Goal: Task Accomplishment & Management: Manage account settings

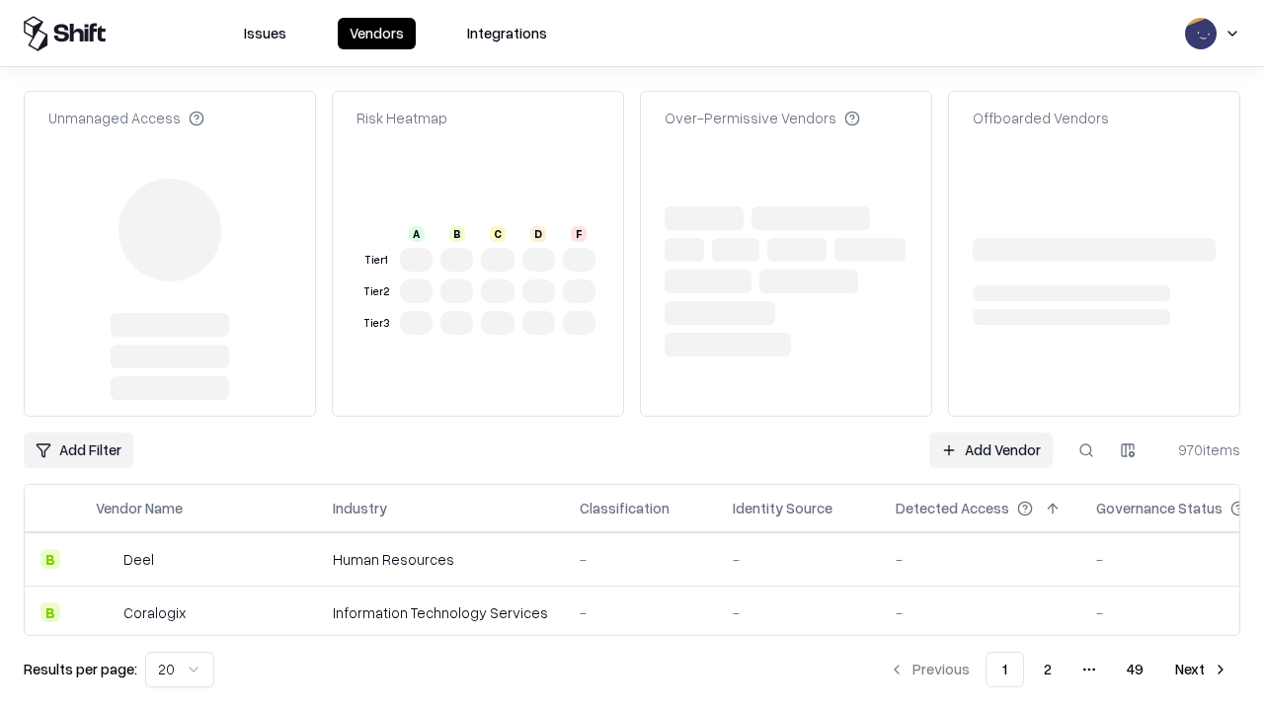
click at [991, 433] on link "Add Vendor" at bounding box center [990, 451] width 123 height 36
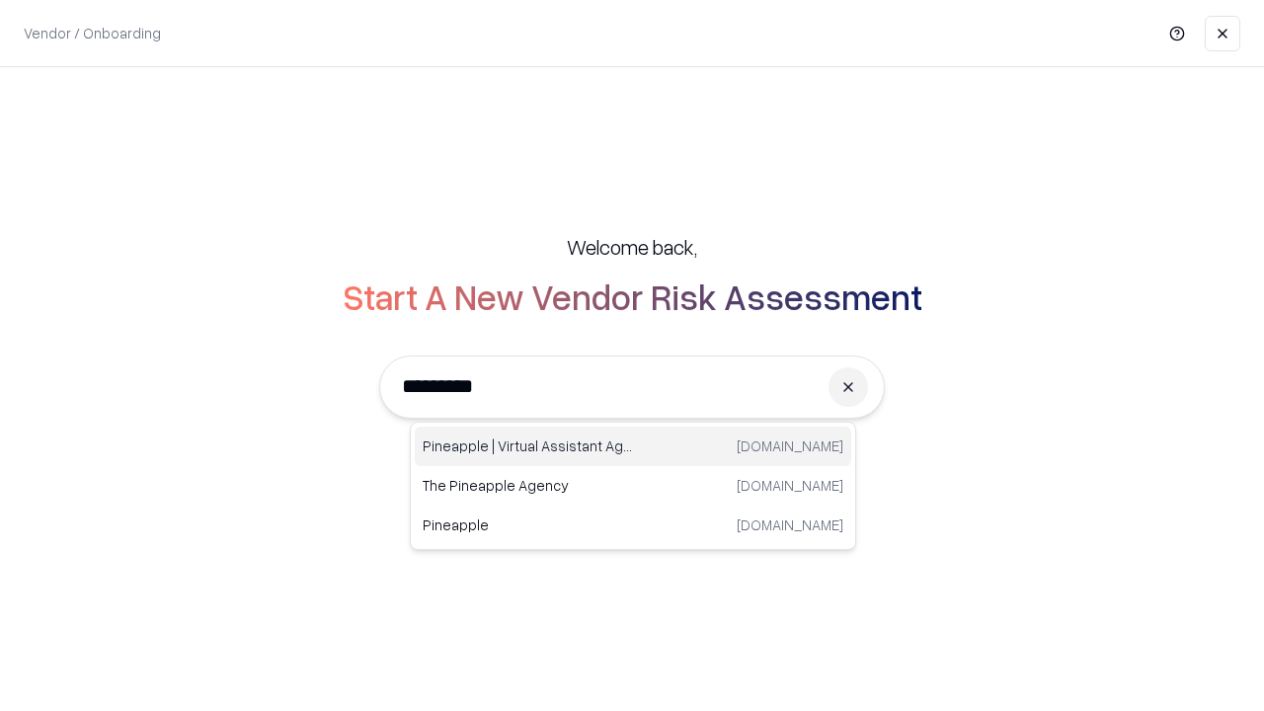
click at [633, 446] on div "Pineapple | Virtual Assistant Agency trypineapple.com" at bounding box center [633, 447] width 437 height 40
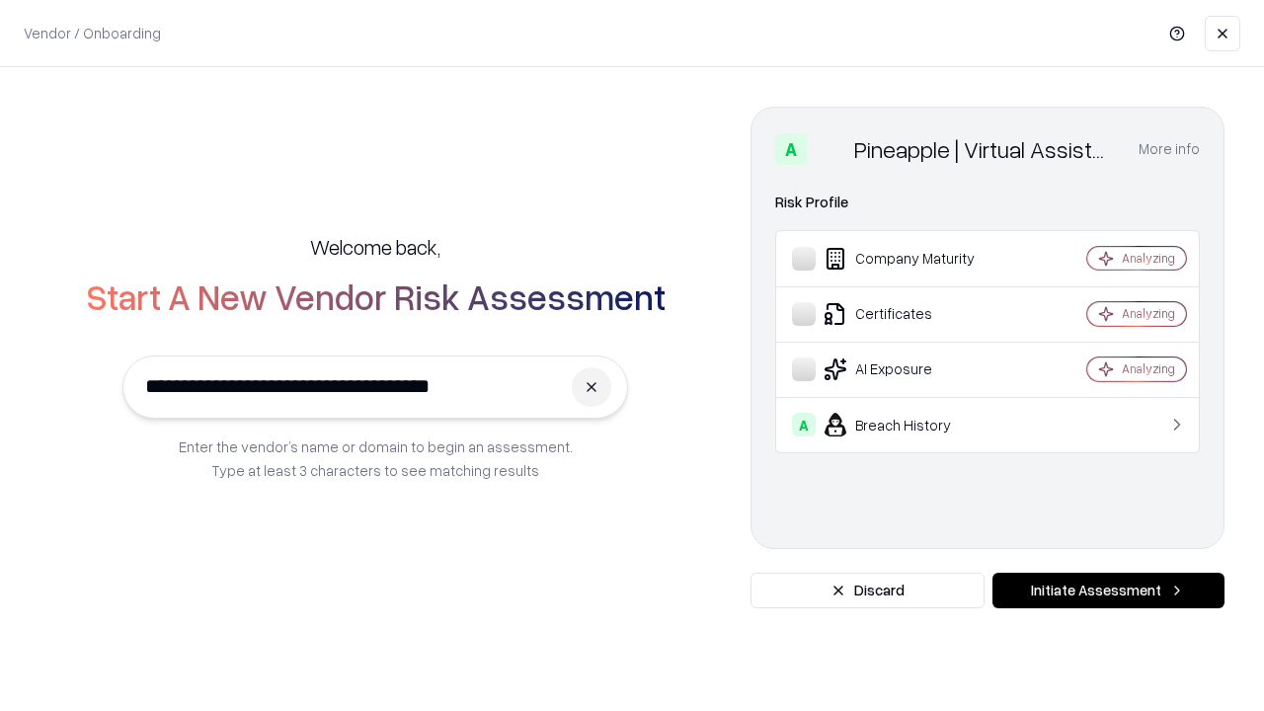
type input "**********"
click at [1108, 591] on button "Initiate Assessment" at bounding box center [1109, 591] width 232 height 36
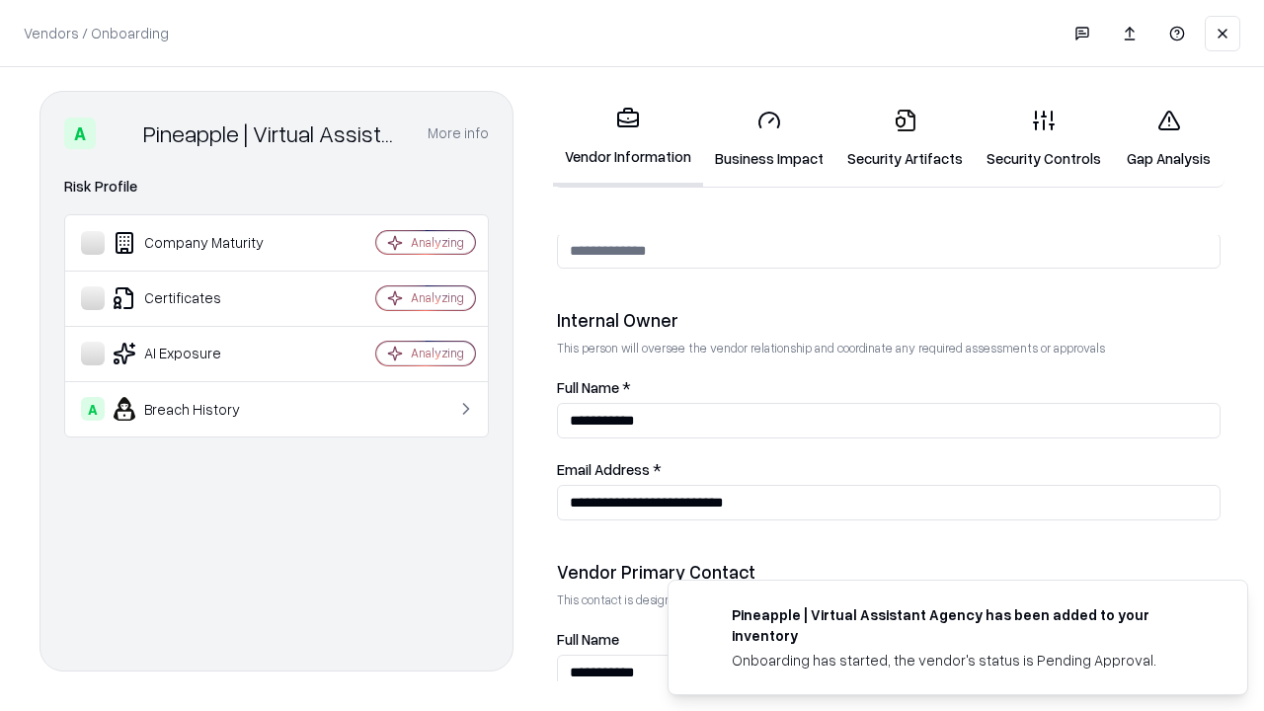
scroll to position [1023, 0]
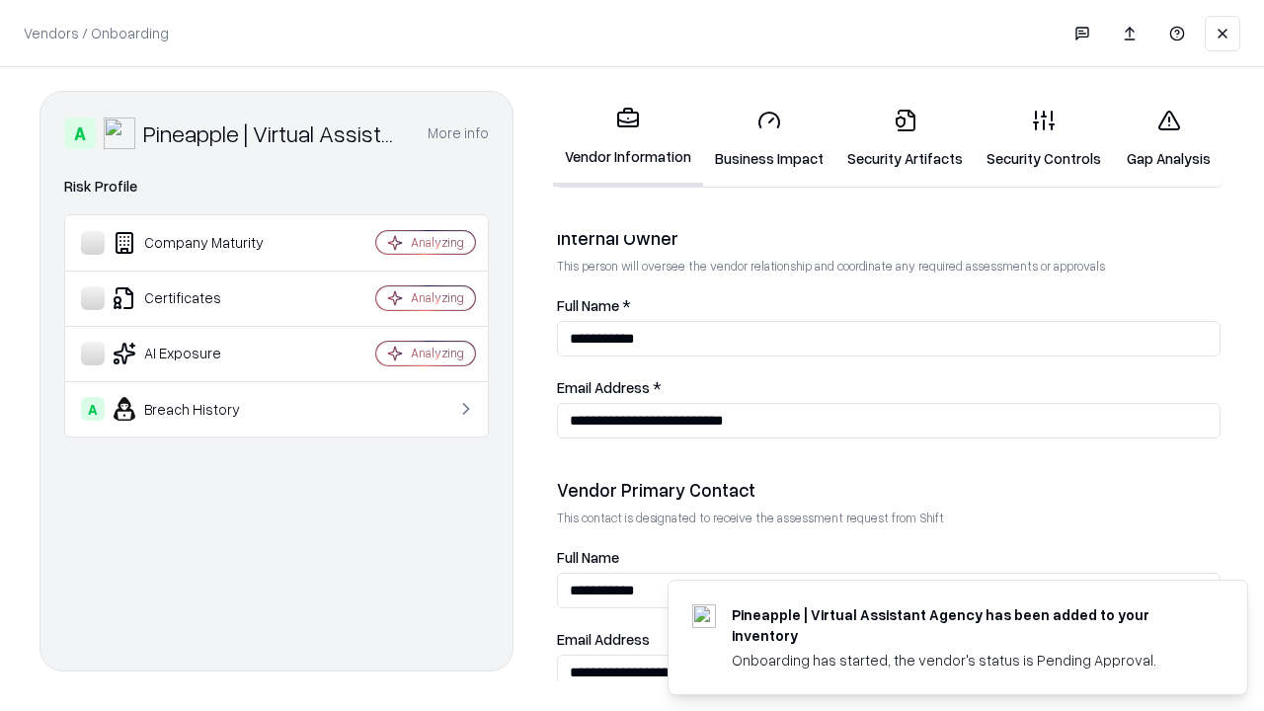
click at [769, 138] on link "Business Impact" at bounding box center [769, 139] width 132 height 92
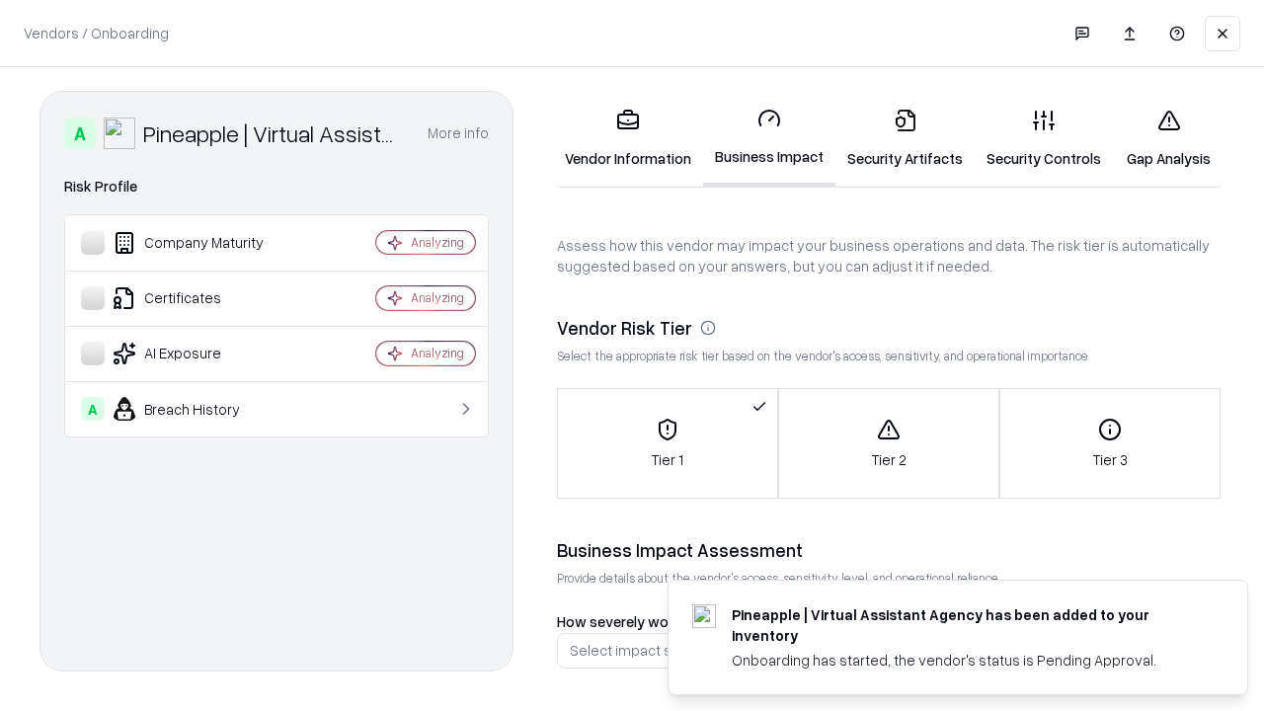
click at [905, 138] on link "Security Artifacts" at bounding box center [905, 139] width 139 height 92
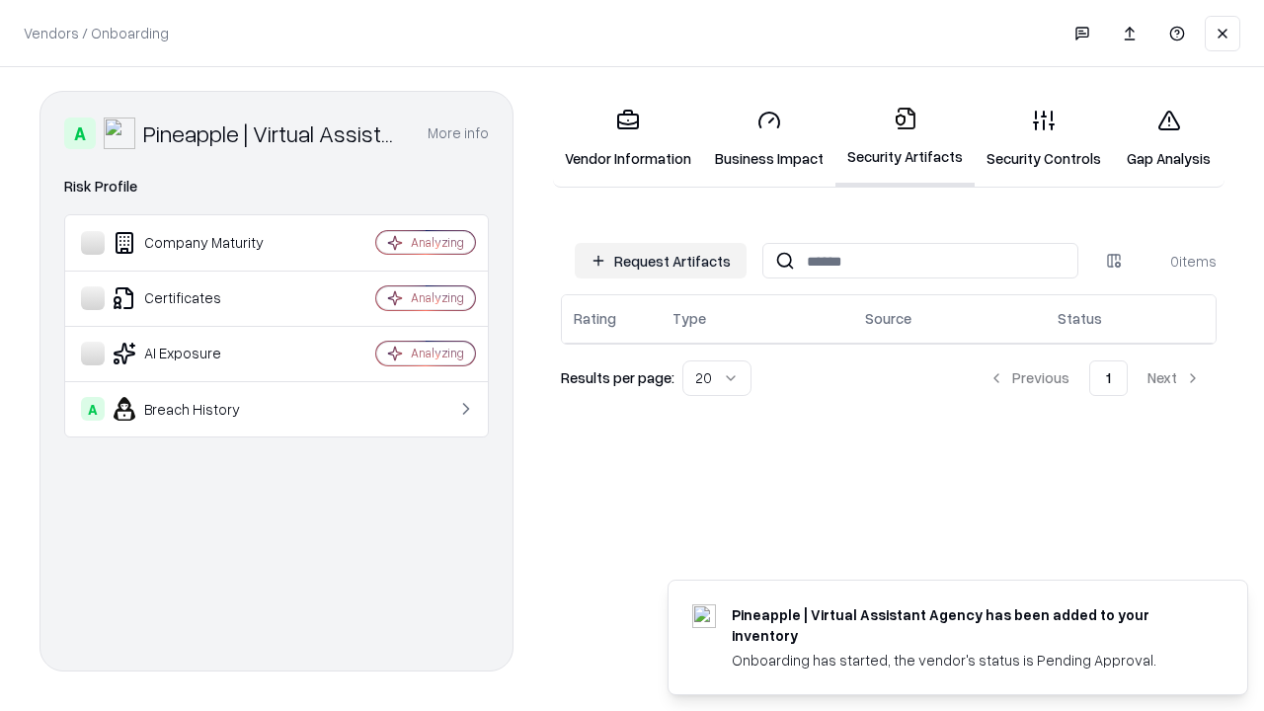
click at [661, 261] on button "Request Artifacts" at bounding box center [661, 261] width 172 height 36
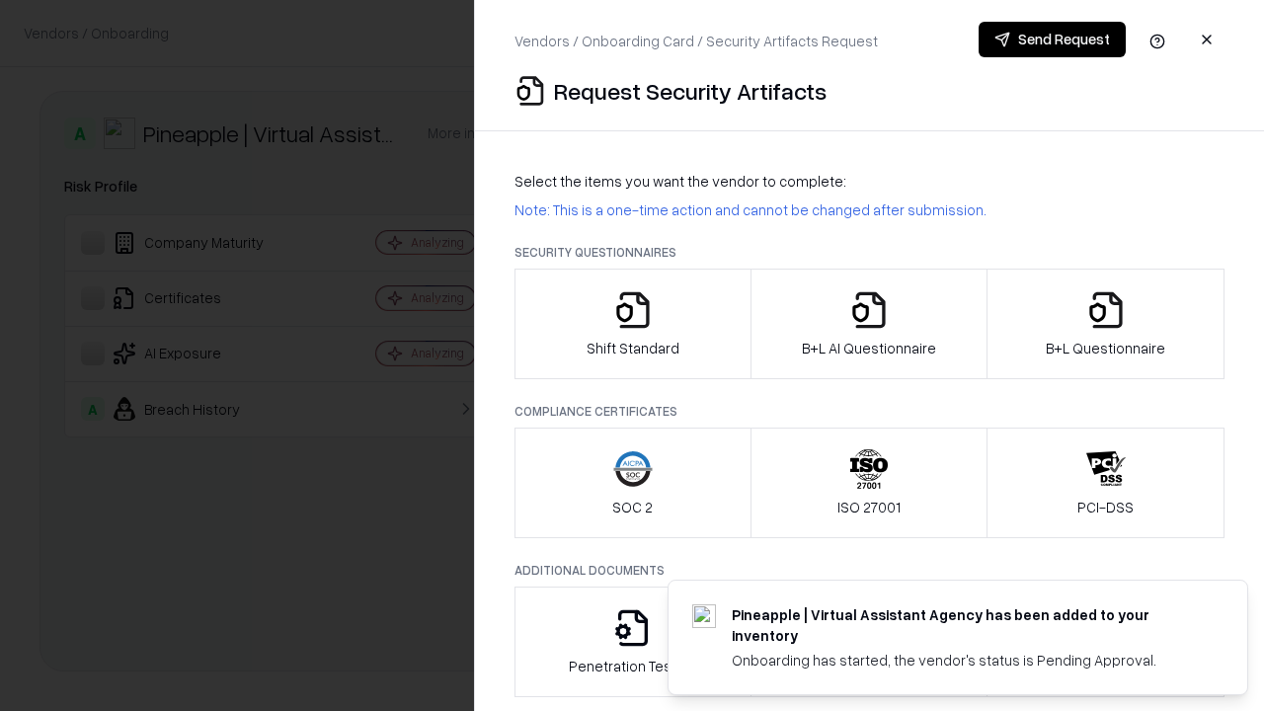
click at [632, 324] on icon "button" at bounding box center [633, 310] width 40 height 40
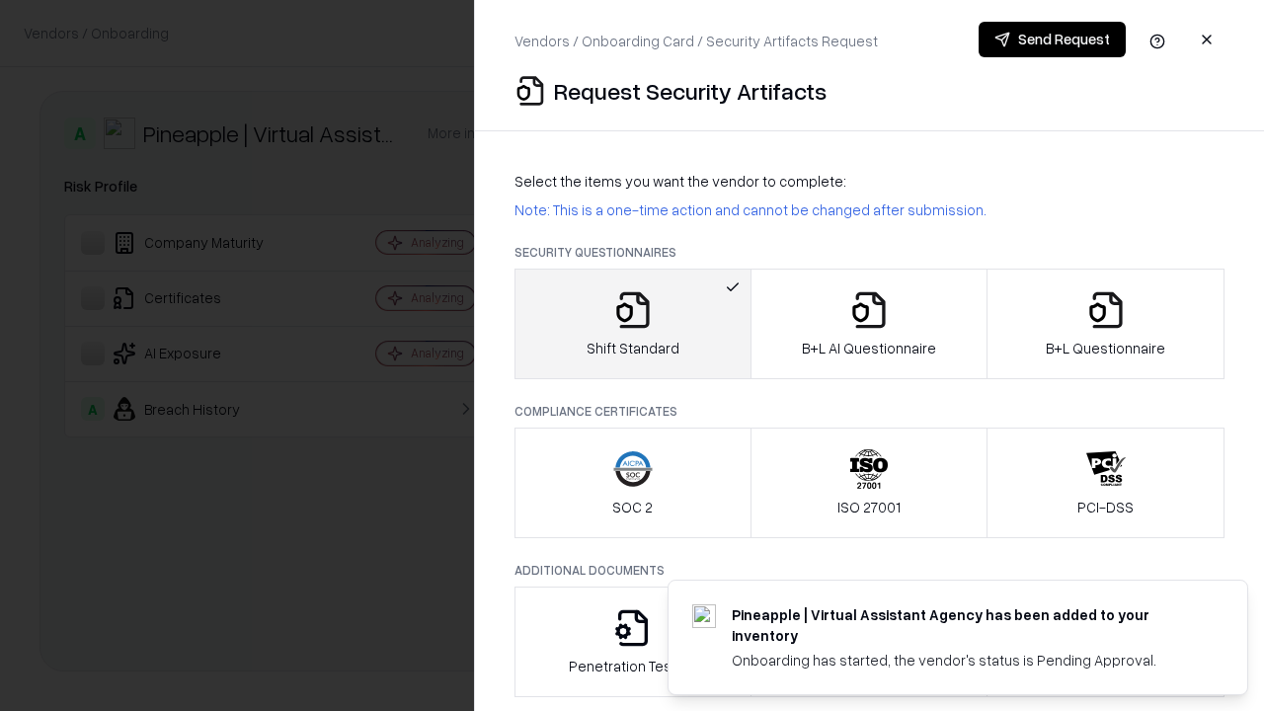
click at [1052, 40] on button "Send Request" at bounding box center [1052, 40] width 147 height 36
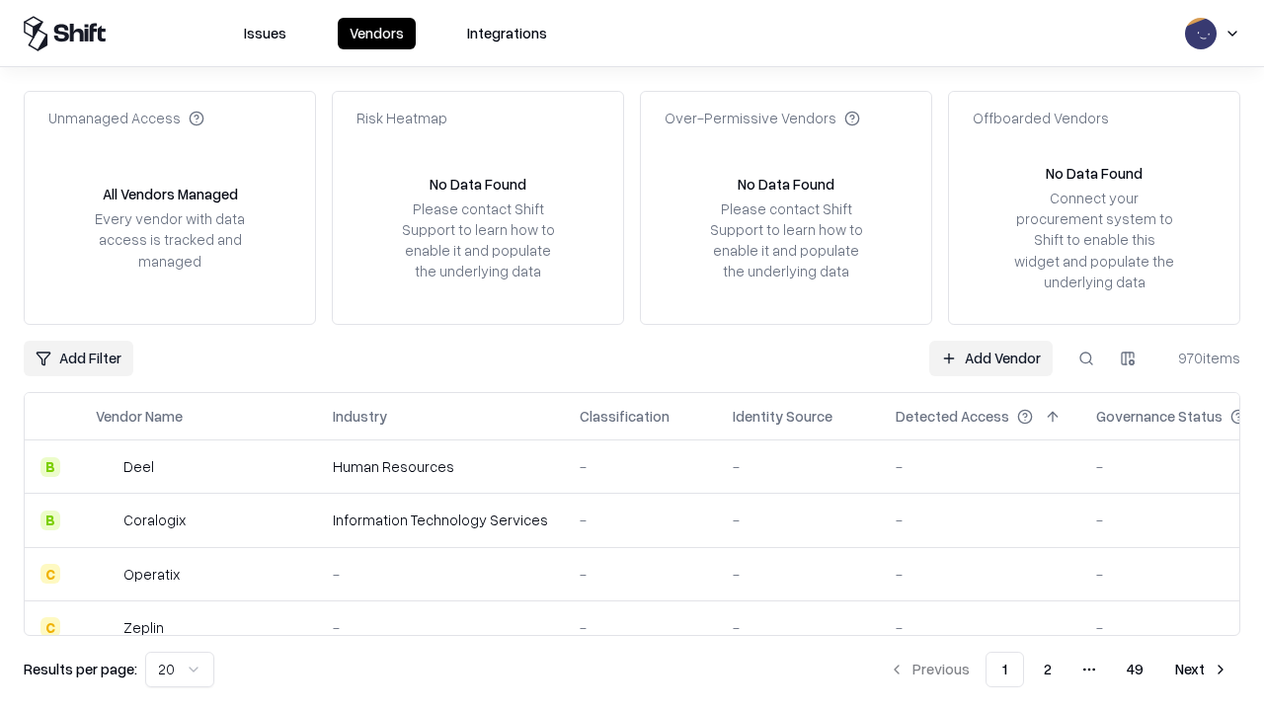
click at [1086, 358] on button at bounding box center [1087, 359] width 36 height 36
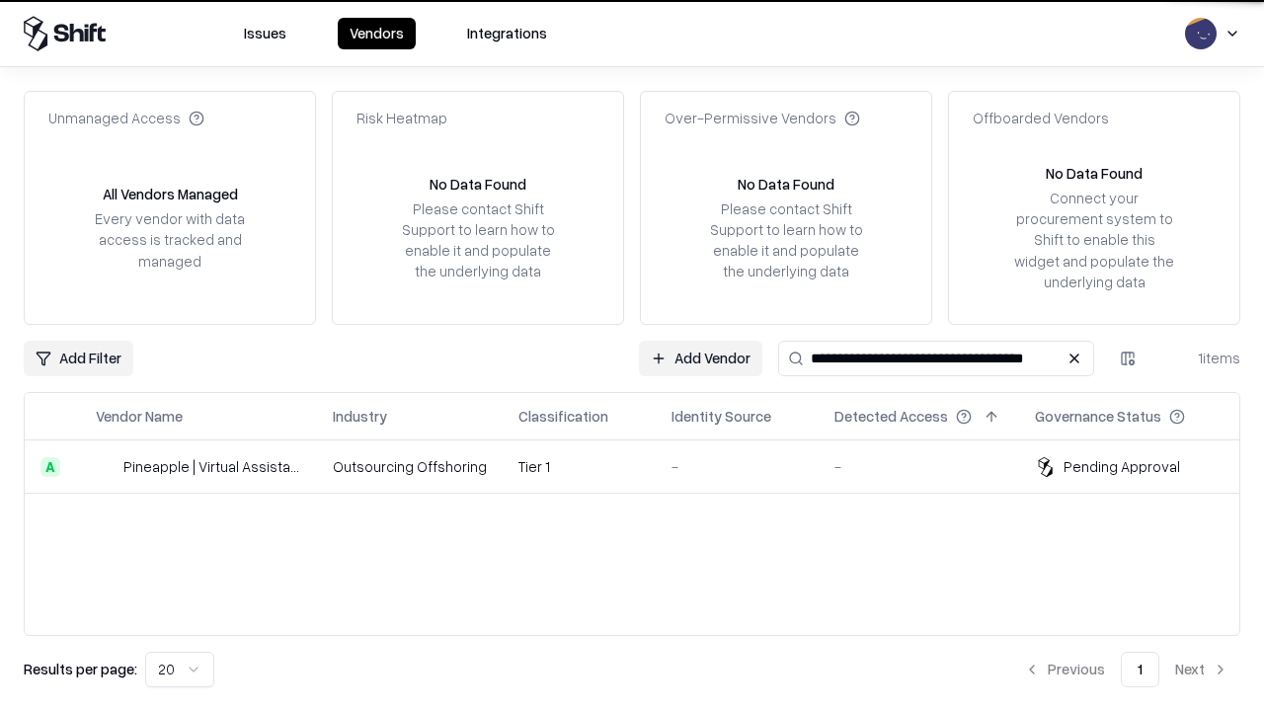
type input "**********"
click at [644, 466] on td "Tier 1" at bounding box center [579, 466] width 153 height 53
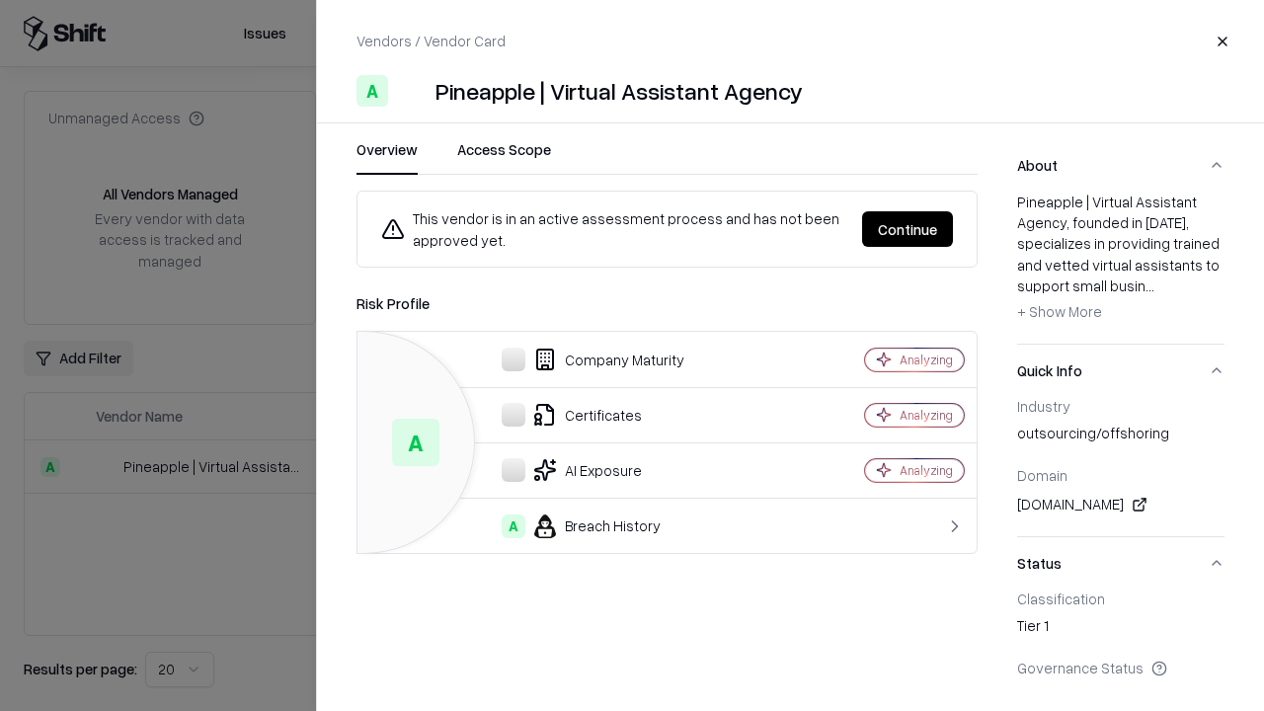
click at [908, 229] on button "Continue" at bounding box center [907, 229] width 91 height 36
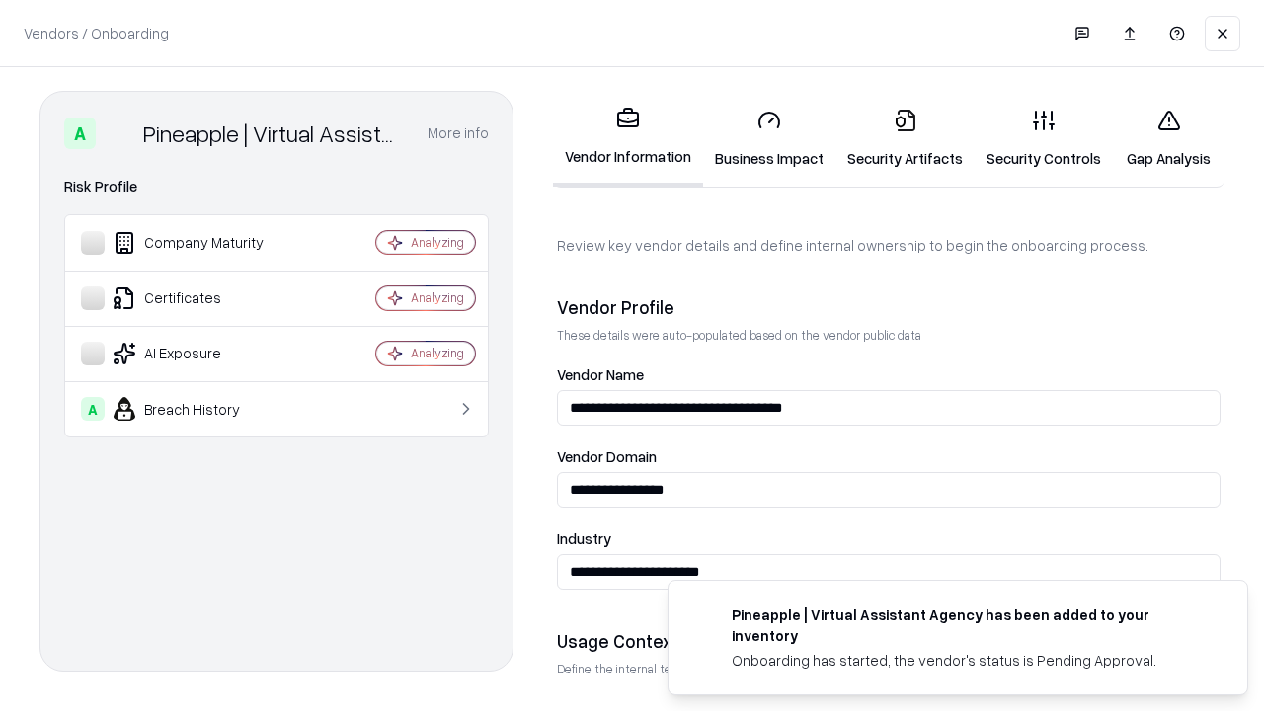
click at [905, 138] on link "Security Artifacts" at bounding box center [905, 139] width 139 height 92
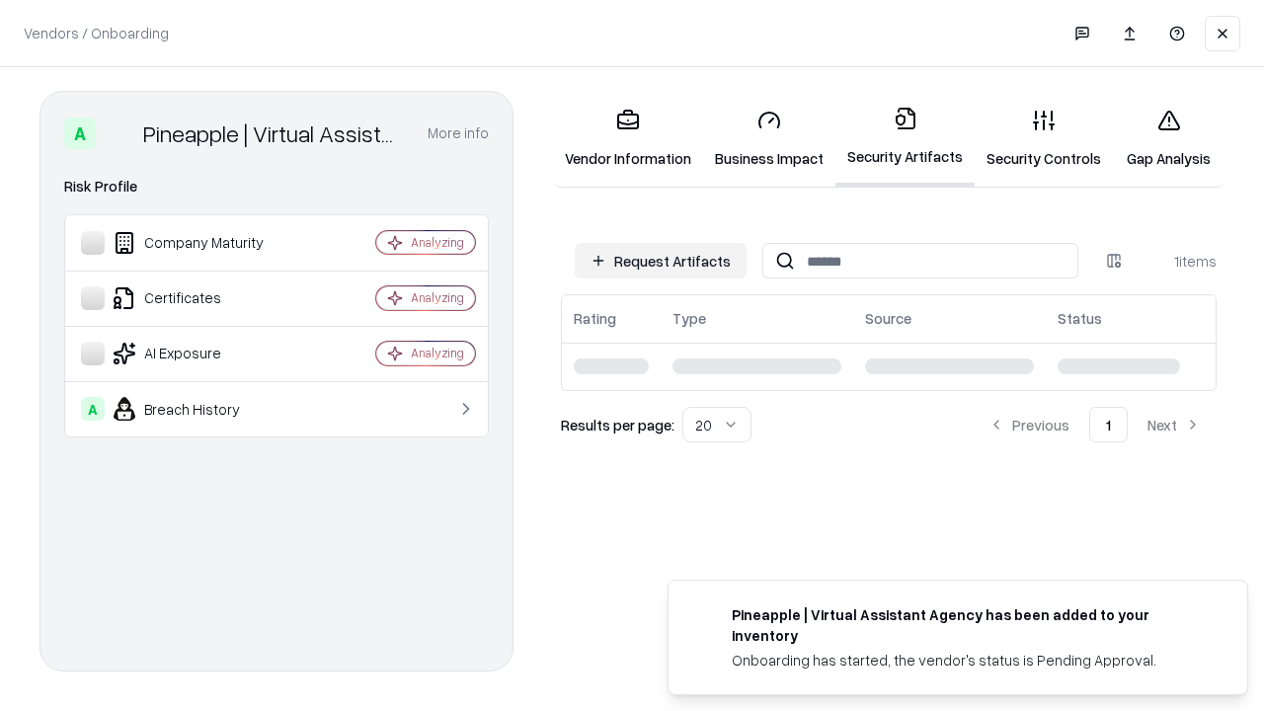
click at [1044, 138] on link "Security Controls" at bounding box center [1044, 139] width 138 height 92
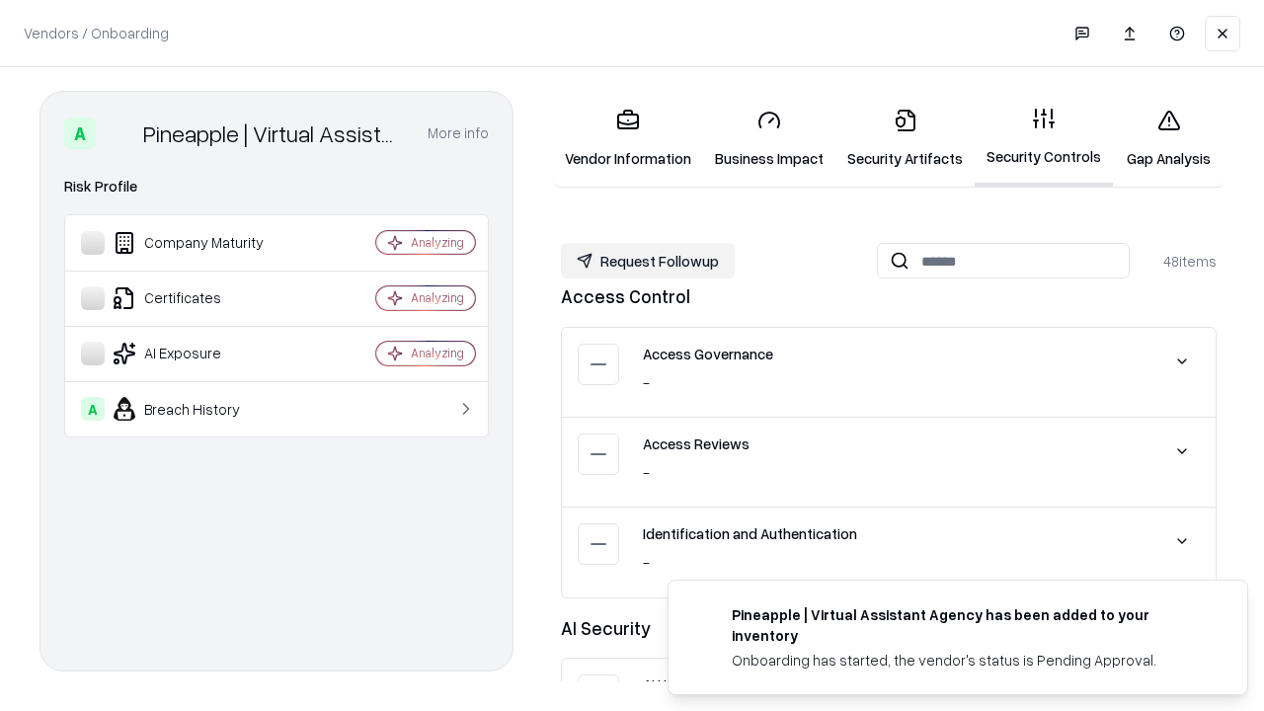
click at [648, 261] on button "Request Followup" at bounding box center [648, 261] width 174 height 36
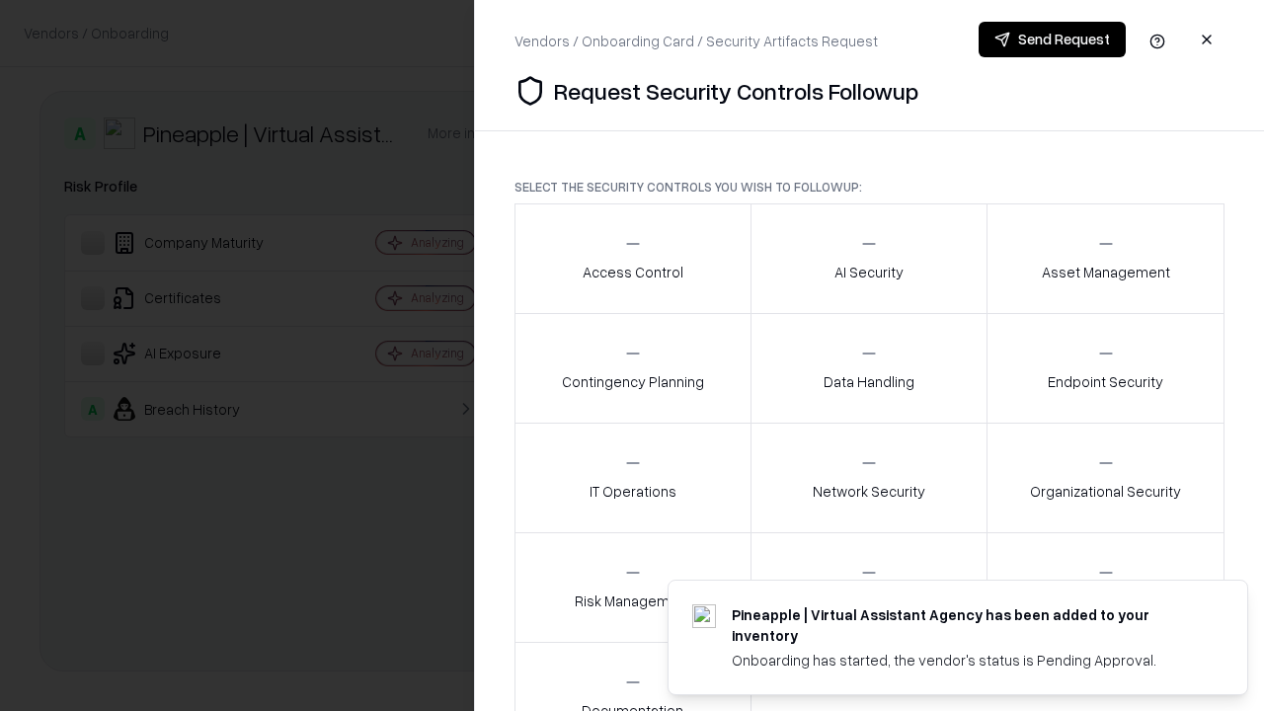
click at [632, 259] on div "Access Control" at bounding box center [633, 258] width 101 height 48
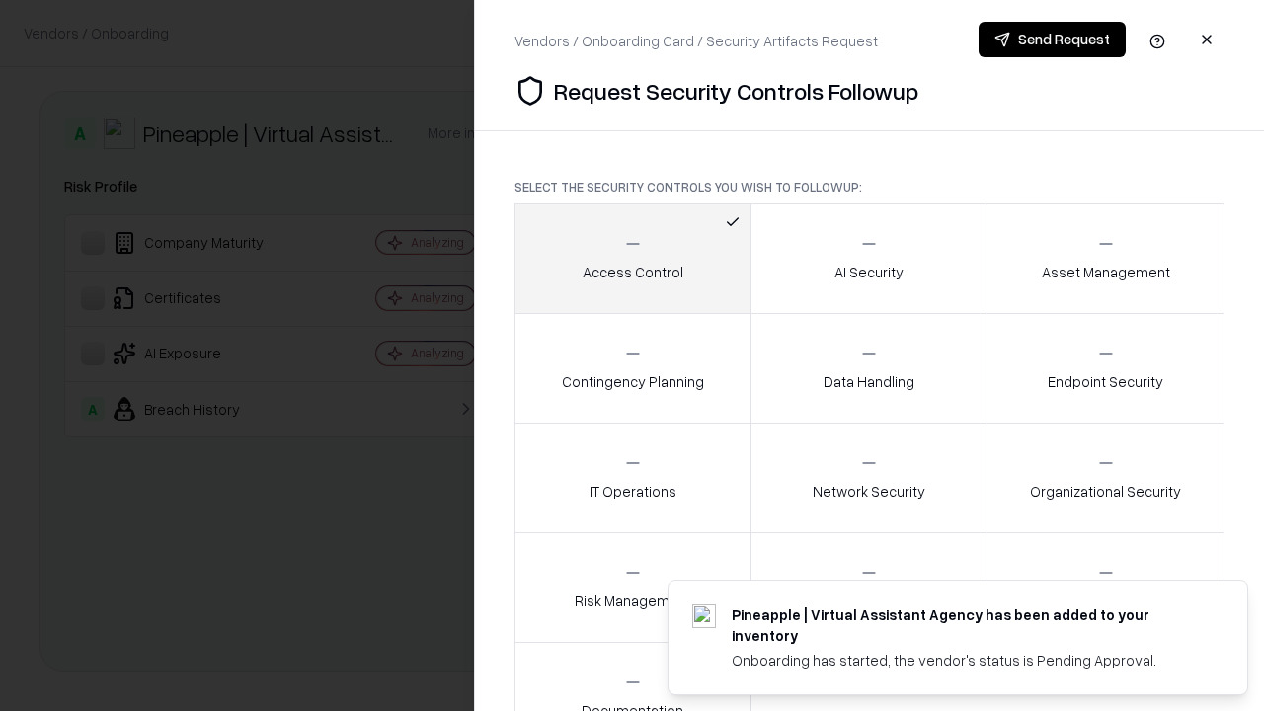
click at [1052, 40] on button "Send Request" at bounding box center [1052, 40] width 147 height 36
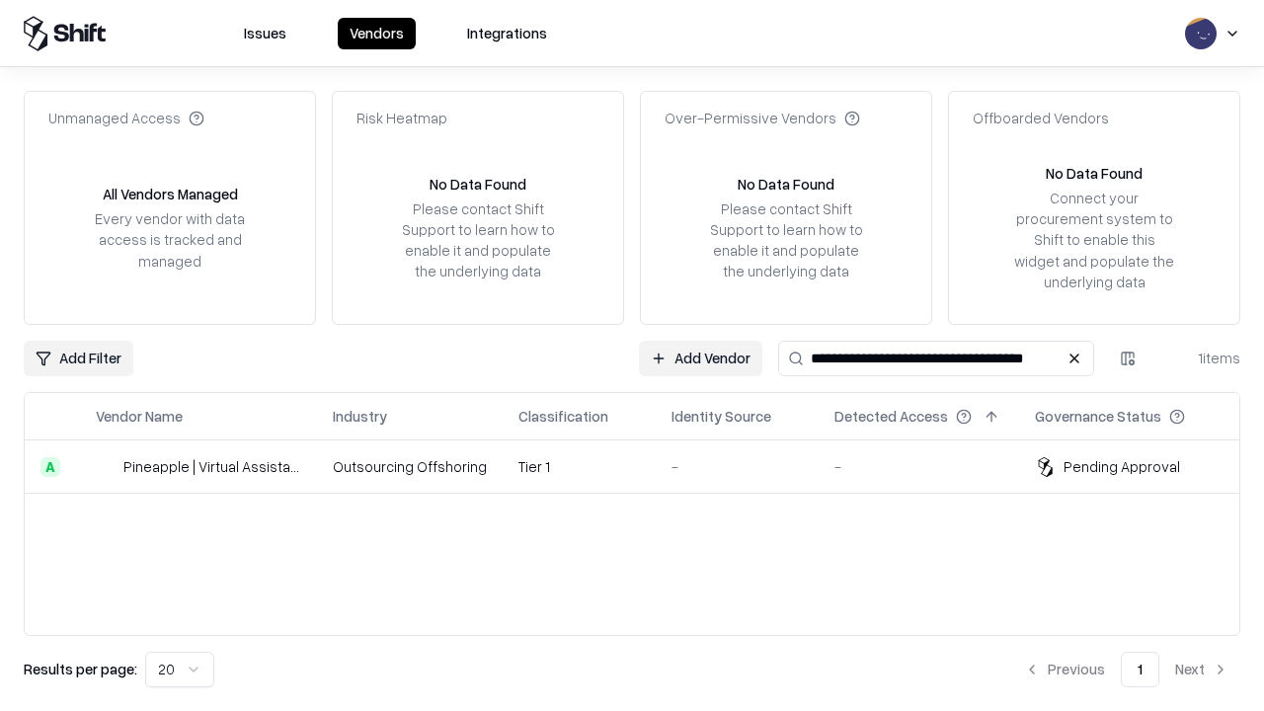
type input "**********"
click at [644, 466] on td "Tier 1" at bounding box center [579, 466] width 153 height 53
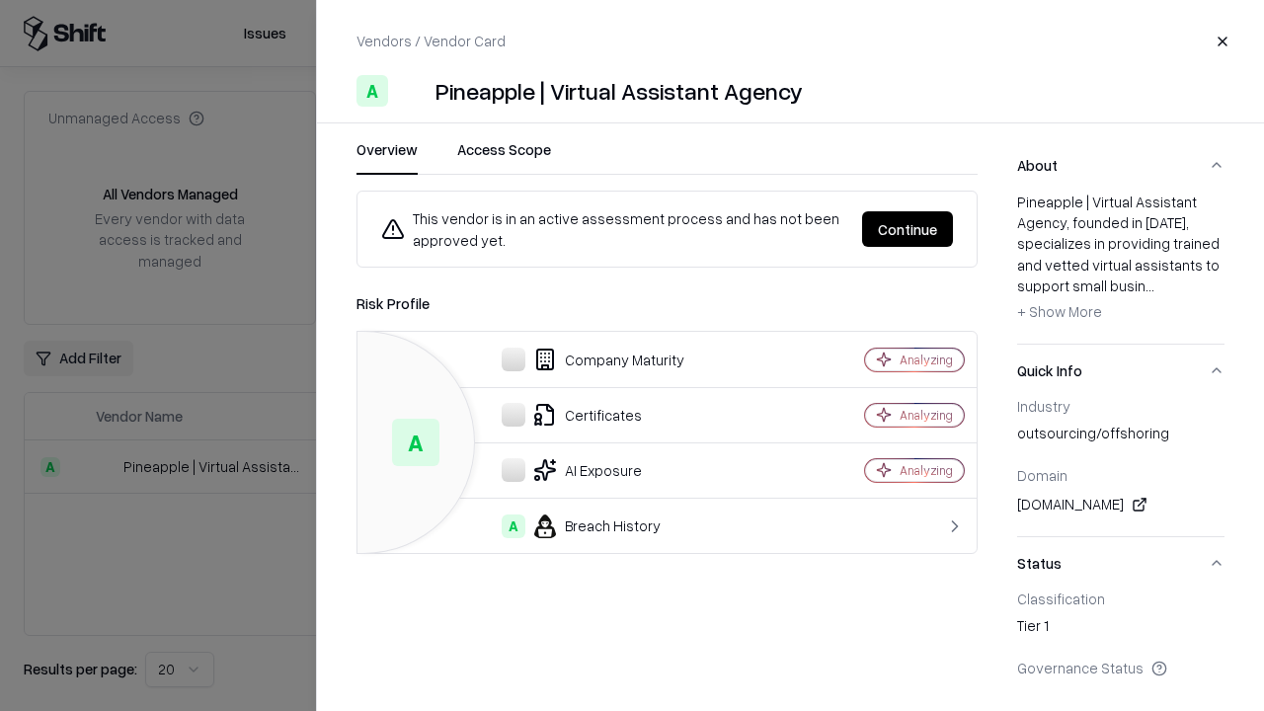
click at [908, 229] on button "Continue" at bounding box center [907, 229] width 91 height 36
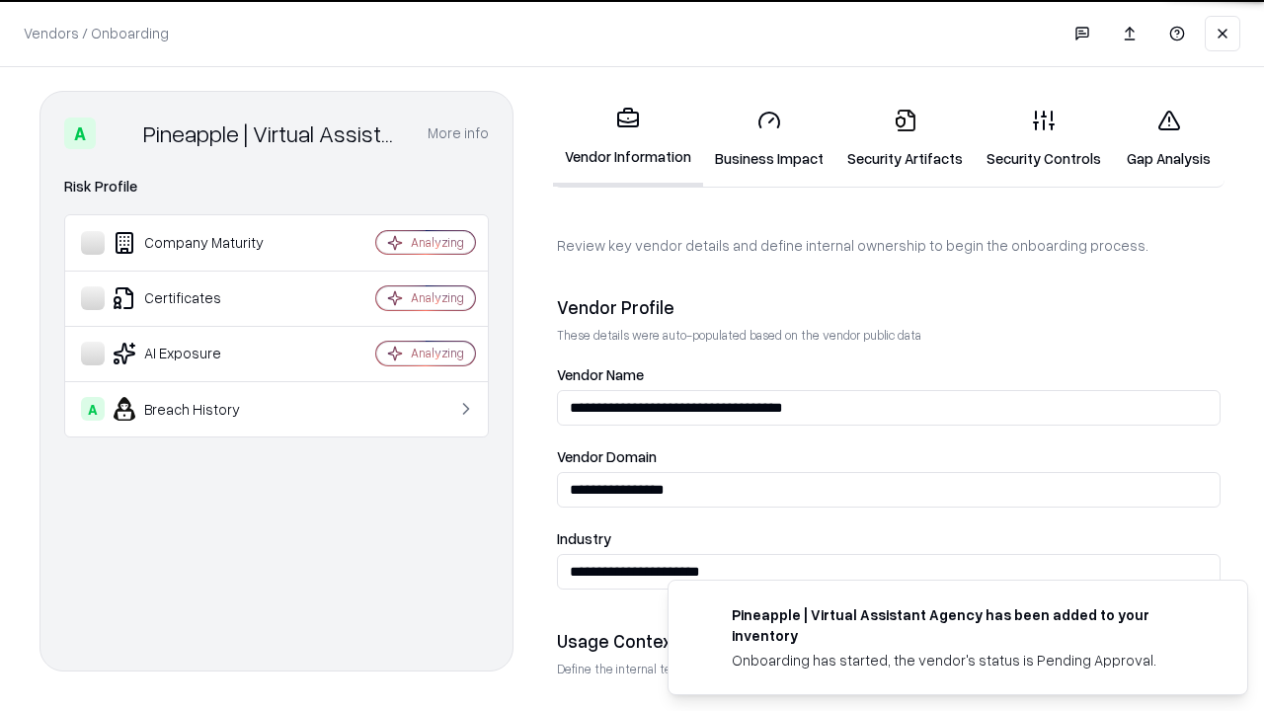
click at [1168, 138] on link "Gap Analysis" at bounding box center [1169, 139] width 112 height 92
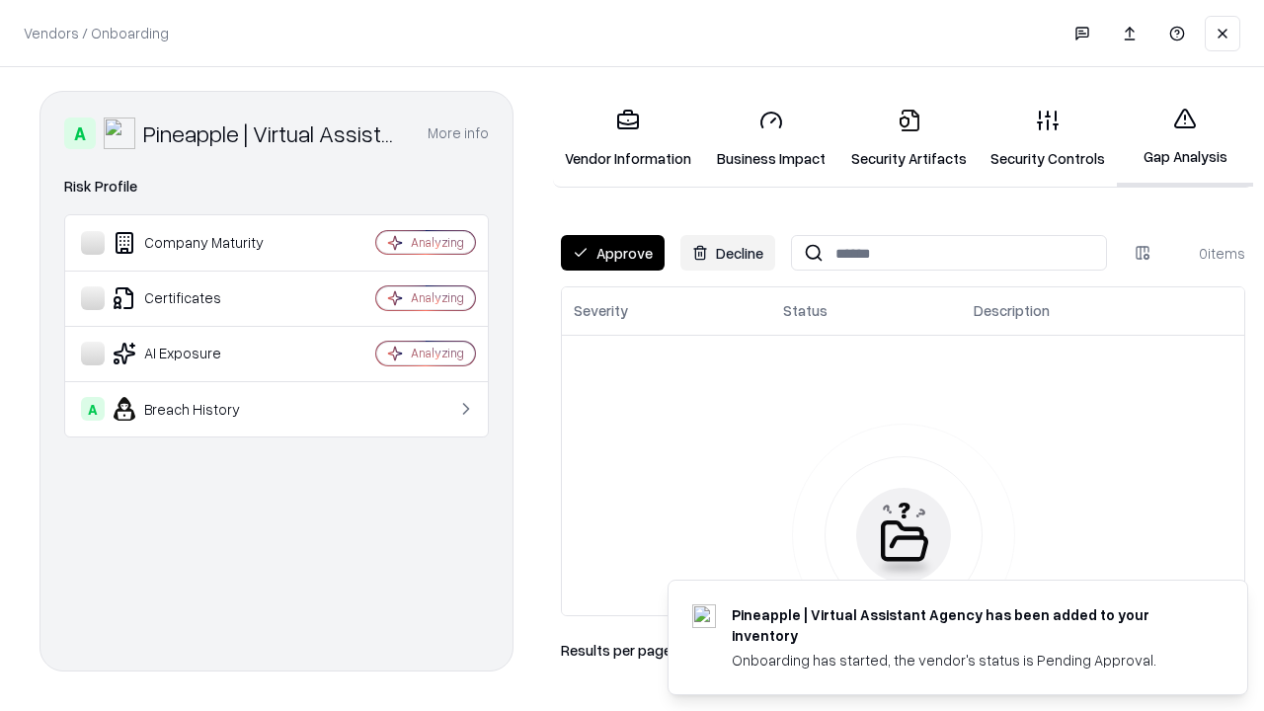
click at [612, 253] on button "Approve" at bounding box center [613, 253] width 104 height 36
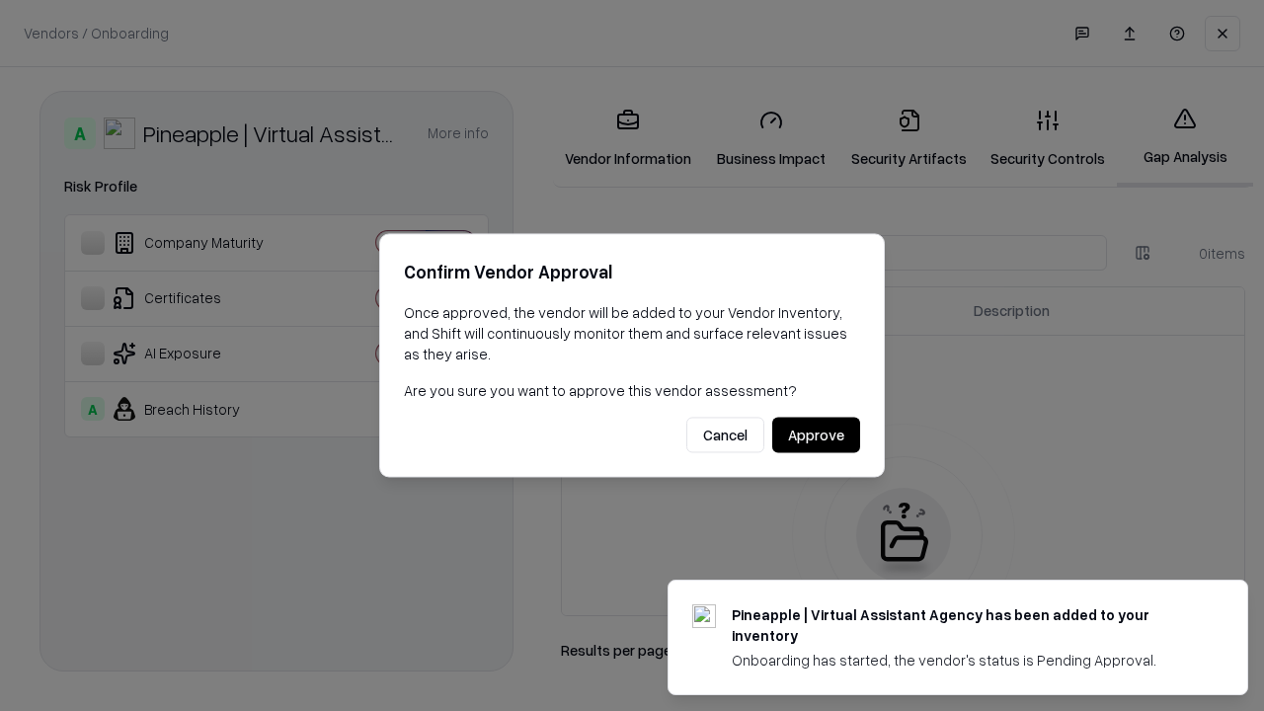
click at [816, 435] on button "Approve" at bounding box center [816, 436] width 88 height 36
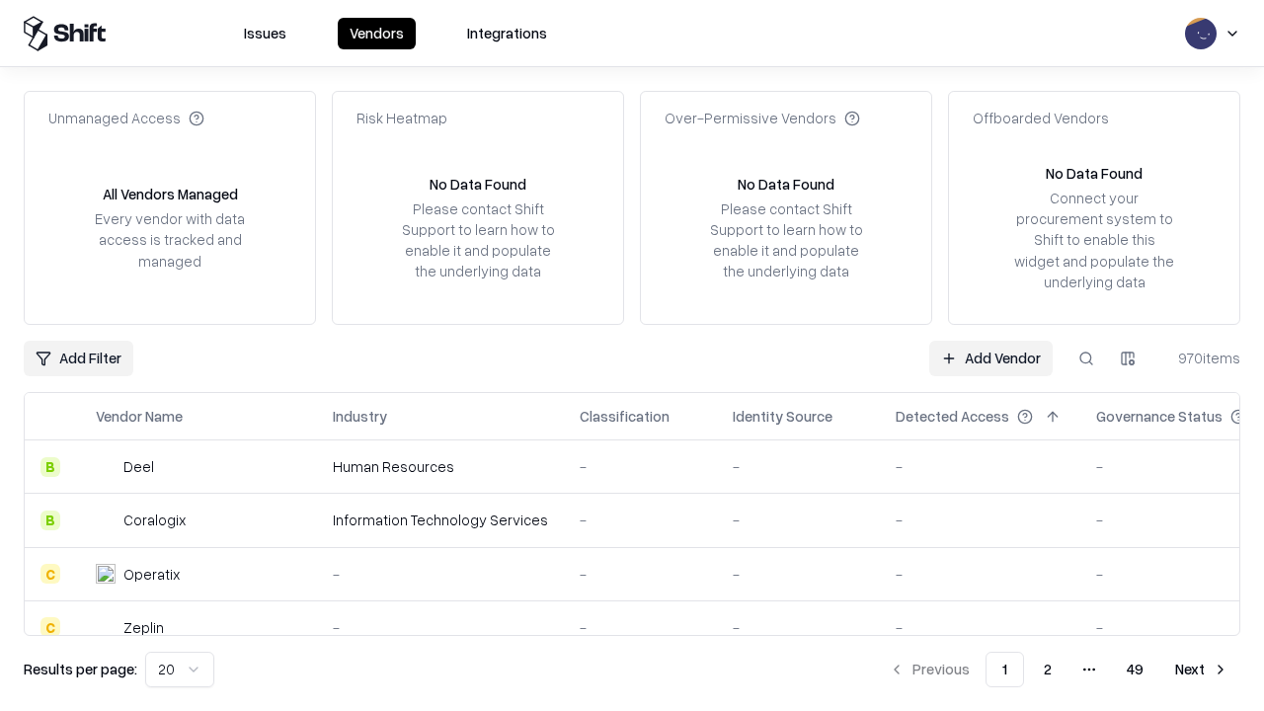
type input "**********"
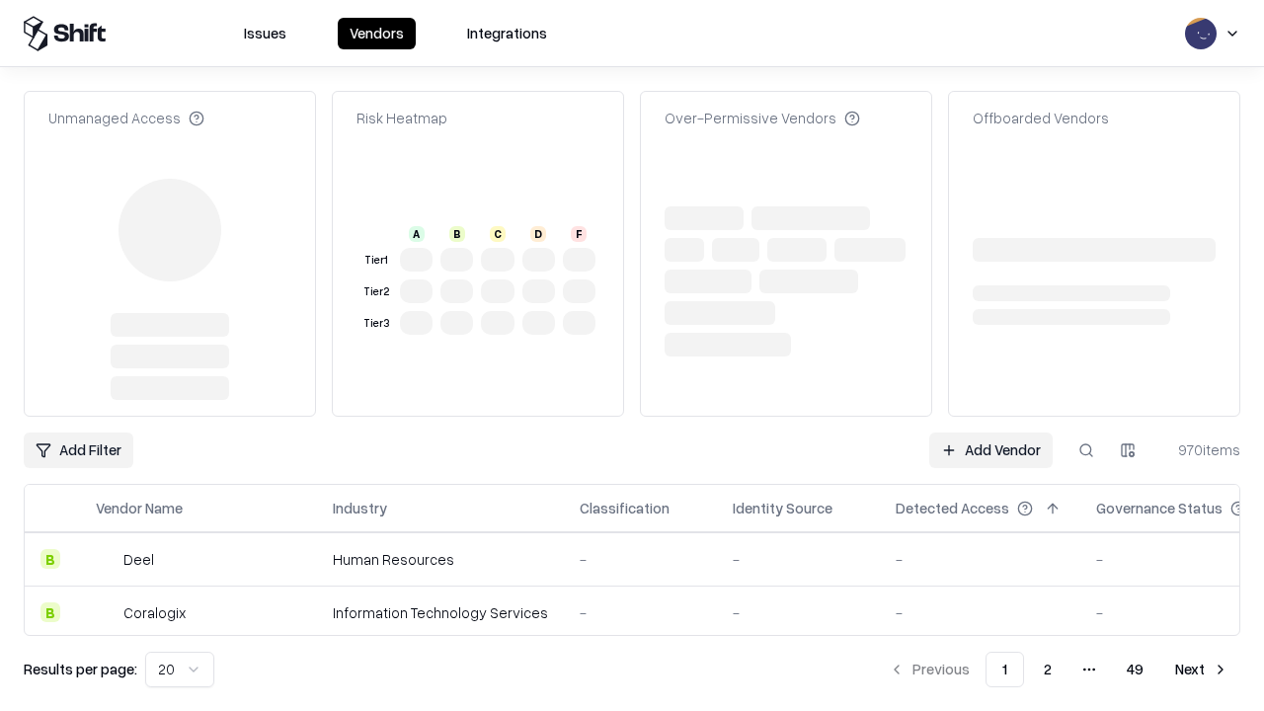
click at [991, 450] on link "Add Vendor" at bounding box center [990, 451] width 123 height 36
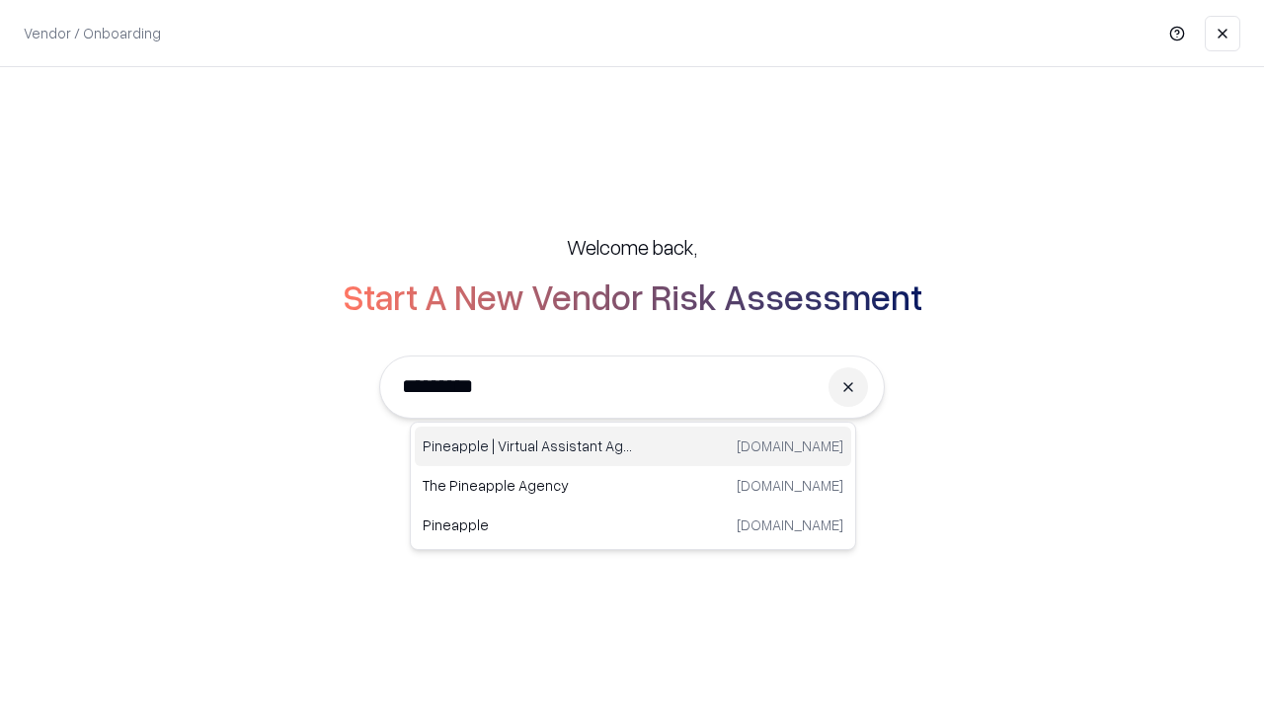
click at [633, 446] on div "Pineapple | Virtual Assistant Agency trypineapple.com" at bounding box center [633, 447] width 437 height 40
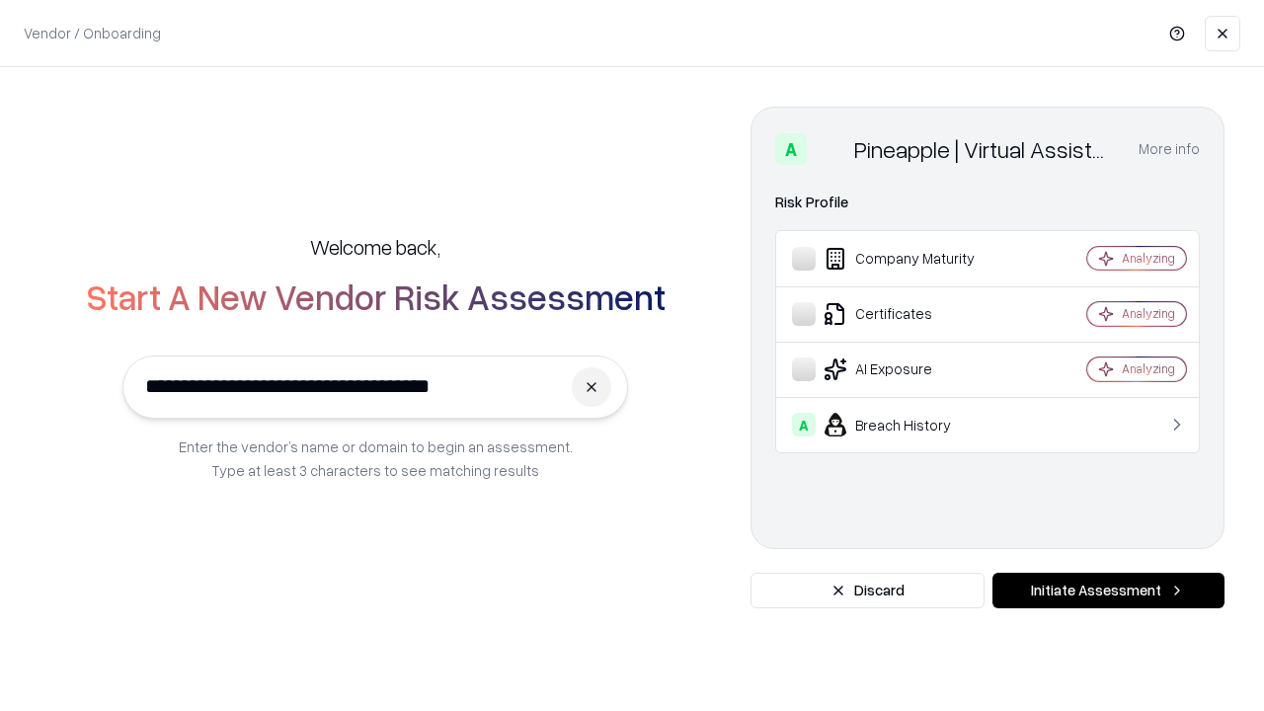
type input "**********"
click at [1108, 591] on button "Initiate Assessment" at bounding box center [1109, 591] width 232 height 36
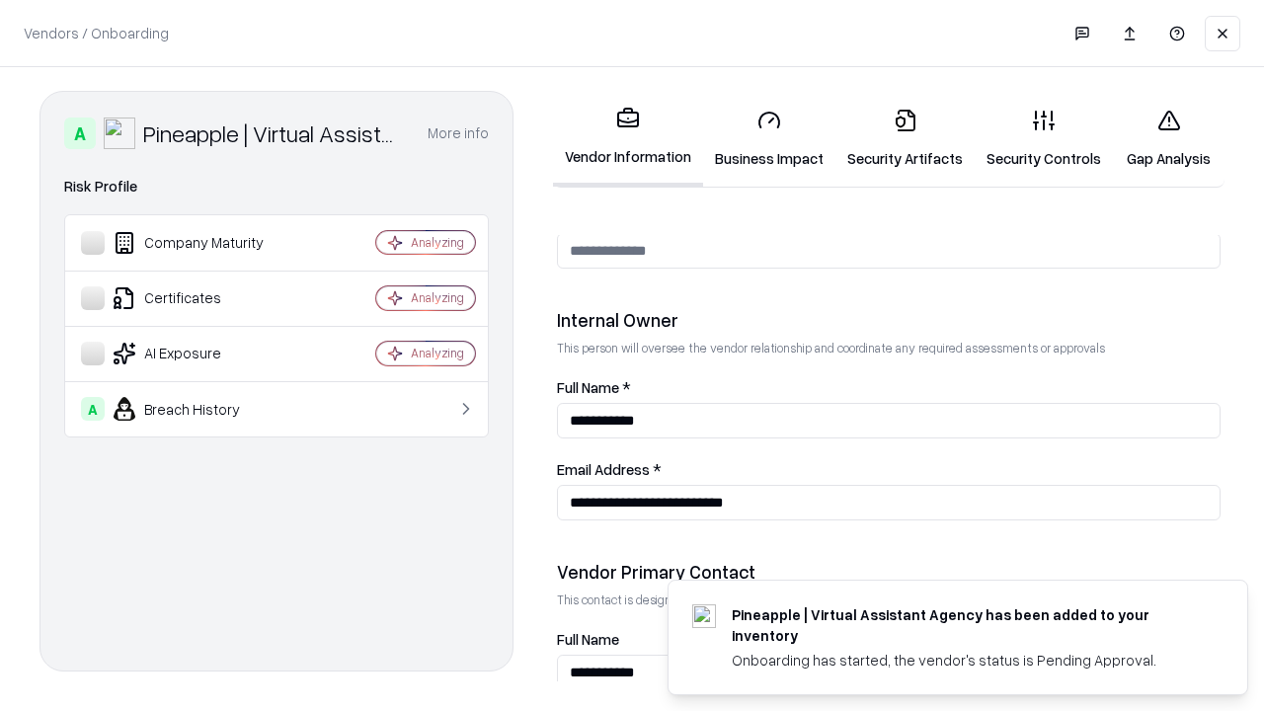
scroll to position [1023, 0]
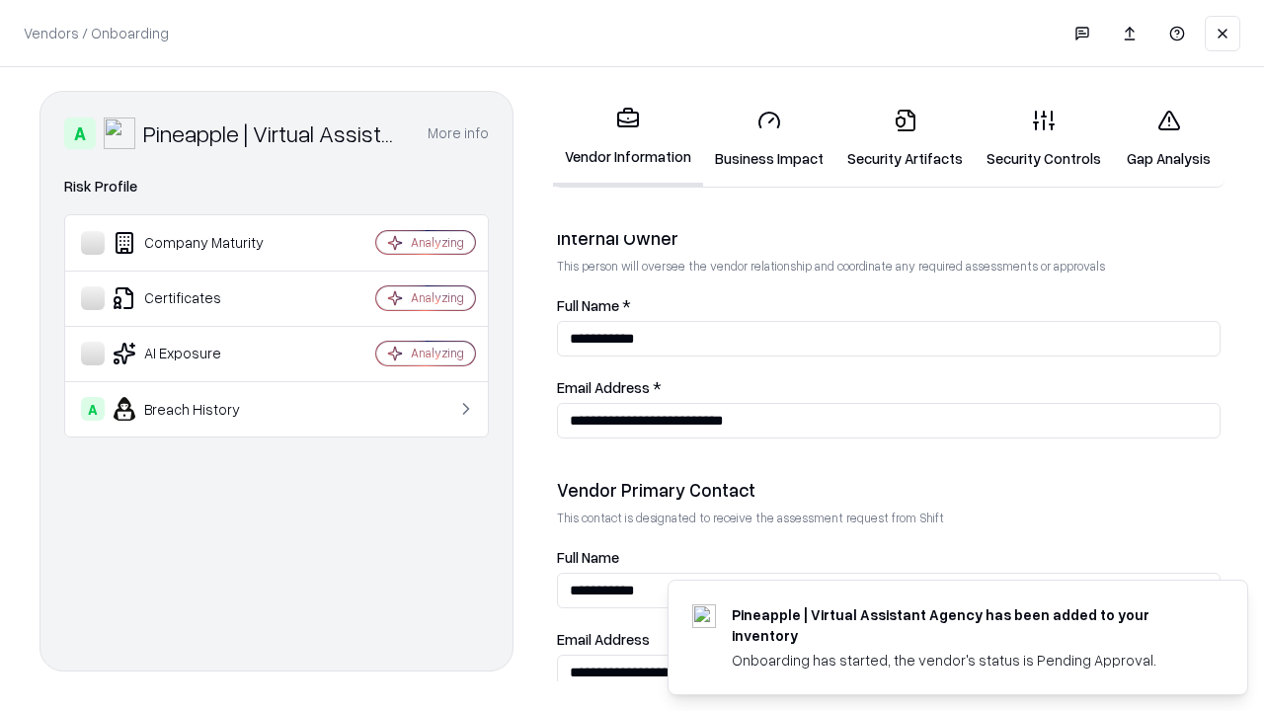
click at [1168, 138] on link "Gap Analysis" at bounding box center [1169, 139] width 112 height 92
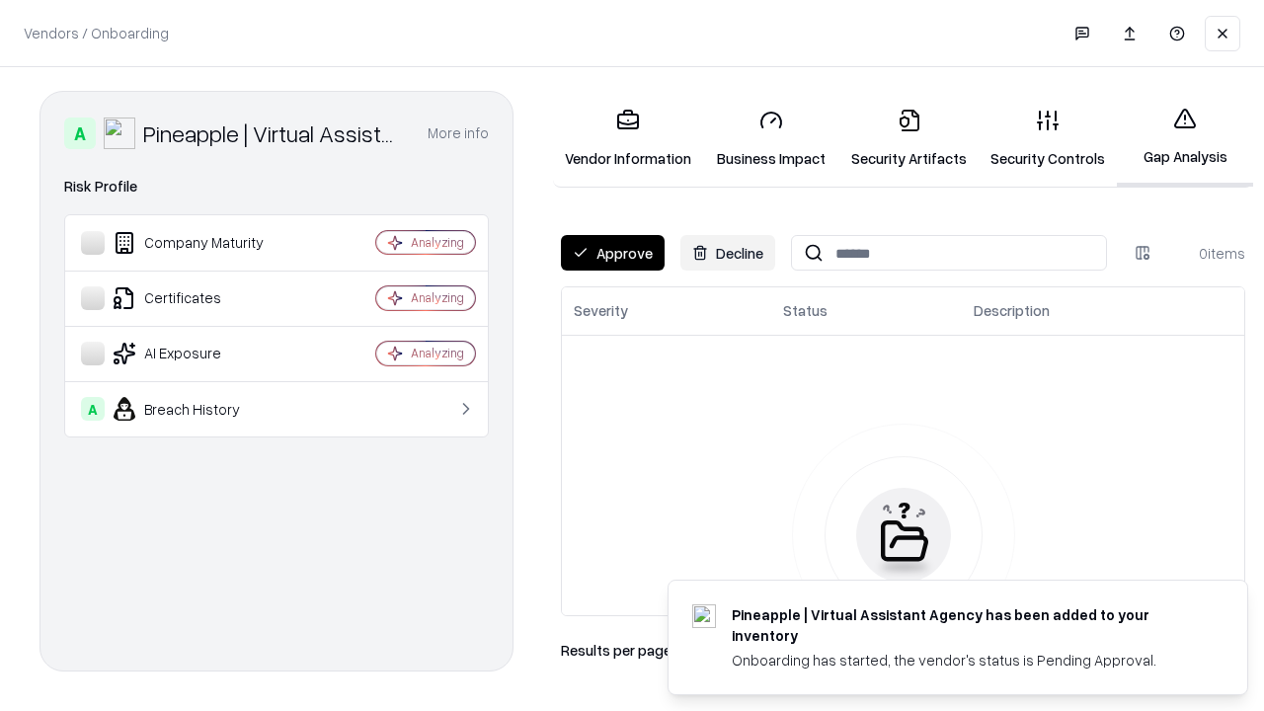
click at [612, 253] on button "Approve" at bounding box center [613, 253] width 104 height 36
